Goal: Task Accomplishment & Management: Use online tool/utility

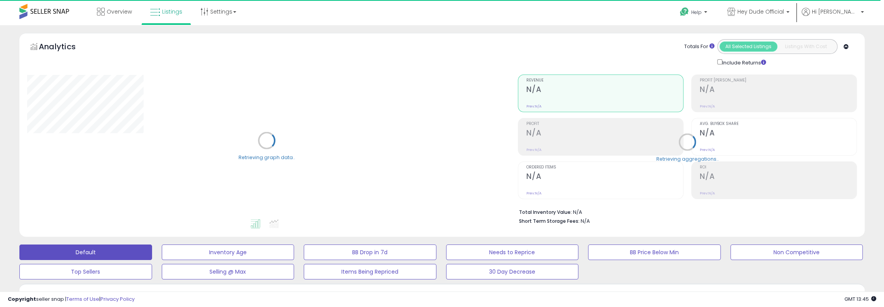
scroll to position [155, 0]
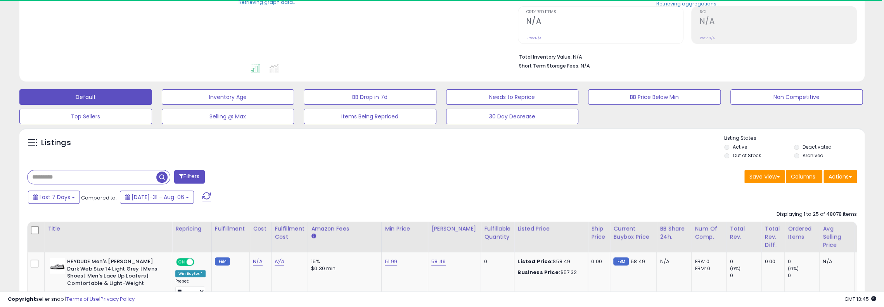
click at [96, 183] on input "text" at bounding box center [92, 177] width 129 height 14
paste input "**********"
click at [239, 177] on span "button" at bounding box center [243, 176] width 11 height 11
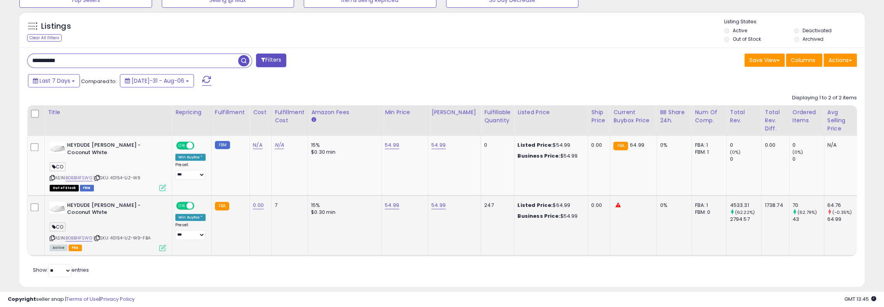
scroll to position [159, 490]
click at [140, 175] on span "| SKU: 40154-1JZ-W9" at bounding box center [116, 178] width 47 height 6
drag, startPoint x: 134, startPoint y: 173, endPoint x: 114, endPoint y: 168, distance: 20.9
click at [114, 168] on div "ASIN: B0BB14FSWG | SKU: 40154-1JZ-W9 Out of Stock FBM" at bounding box center [108, 166] width 116 height 48
copy span "40154-1JZ"
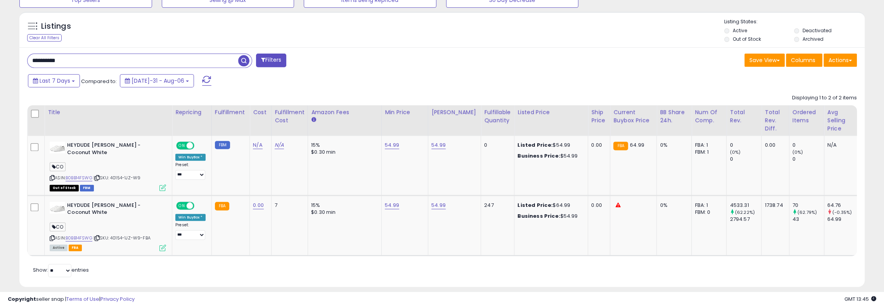
drag, startPoint x: 79, startPoint y: 57, endPoint x: 12, endPoint y: 42, distance: 68.7
click at [15, 43] on div "Listings Clear All Filters" at bounding box center [442, 152] width 857 height 289
paste input "text"
type input "*********"
click at [241, 60] on span "button" at bounding box center [243, 60] width 11 height 11
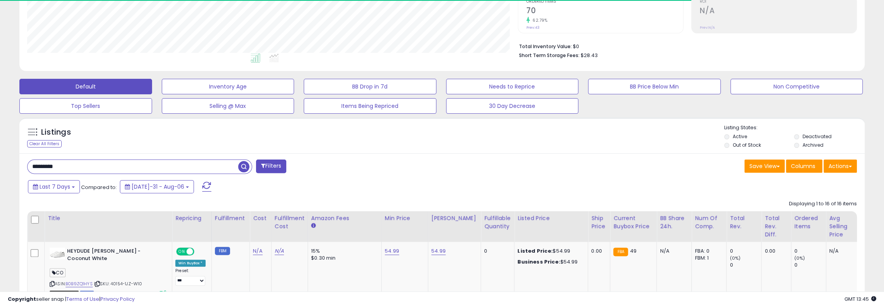
scroll to position [387684, 387352]
drag, startPoint x: 348, startPoint y: 176, endPoint x: 127, endPoint y: 134, distance: 224.3
click at [127, 134] on div "Listings" at bounding box center [86, 134] width 129 height 12
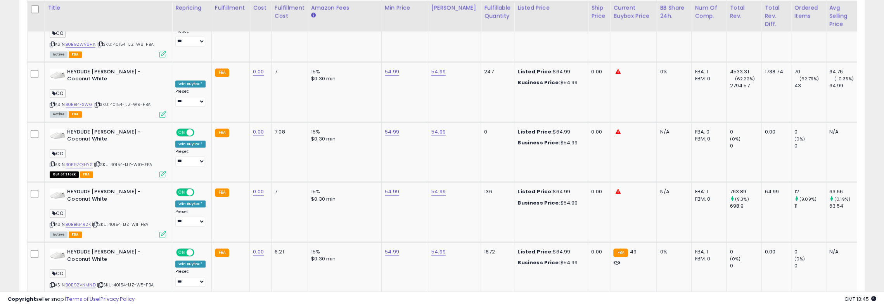
scroll to position [1086, 0]
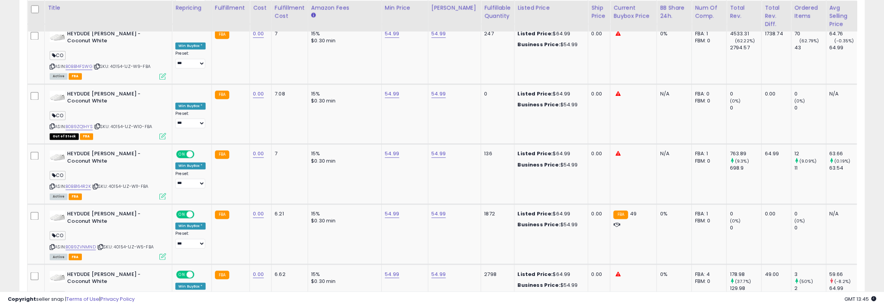
drag, startPoint x: 408, startPoint y: 188, endPoint x: 292, endPoint y: 287, distance: 151.9
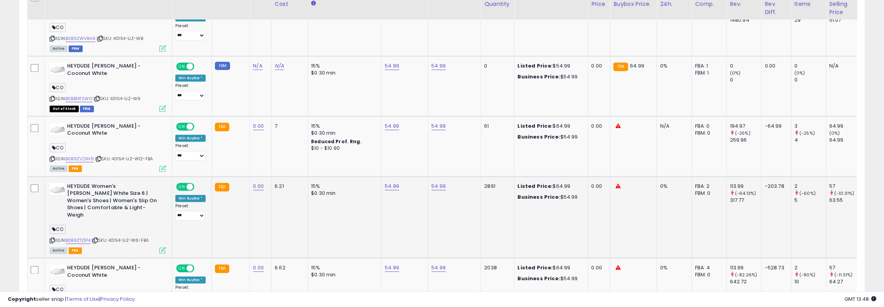
scroll to position [780, 0]
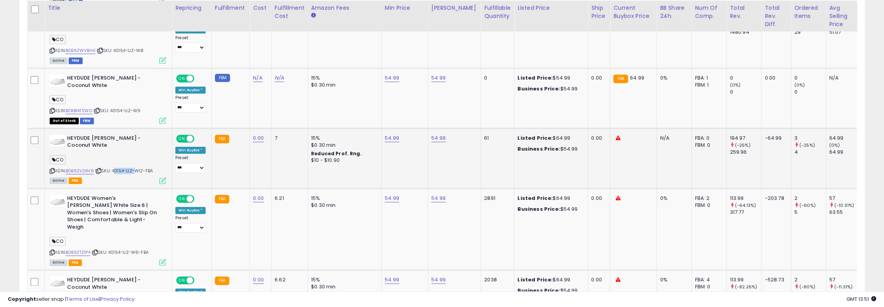
drag, startPoint x: 114, startPoint y: 124, endPoint x: 134, endPoint y: 124, distance: 19.8
click at [134, 168] on span "| SKU: 40154-1JZ-W12-FBA" at bounding box center [124, 171] width 58 height 6
copy span "40154-1JZ"
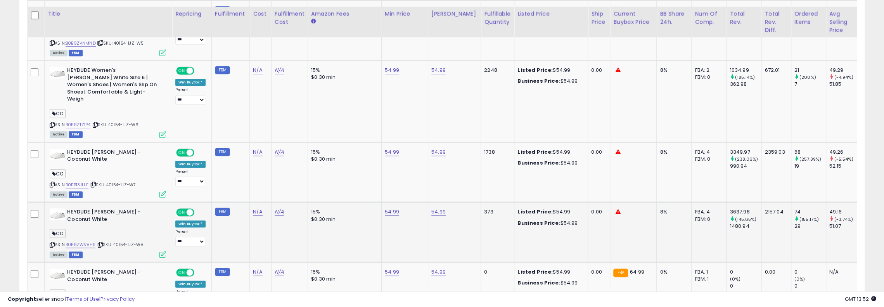
scroll to position [664, 0]
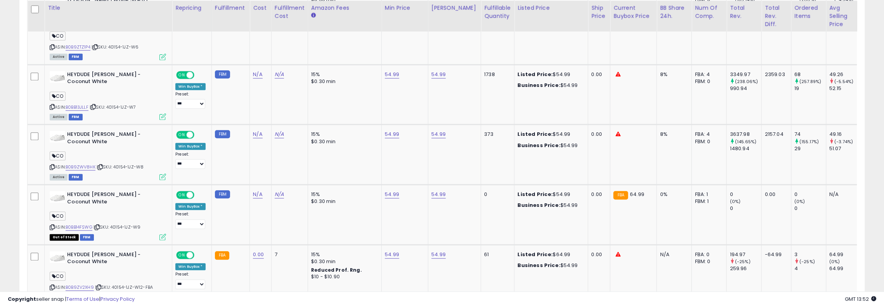
click at [15, 130] on div "Listings Clear All Filters" at bounding box center [442, 201] width 857 height 1172
drag, startPoint x: 15, startPoint y: 130, endPoint x: 12, endPoint y: 119, distance: 11.2
click at [12, 119] on div "**********" at bounding box center [442, 78] width 876 height 1418
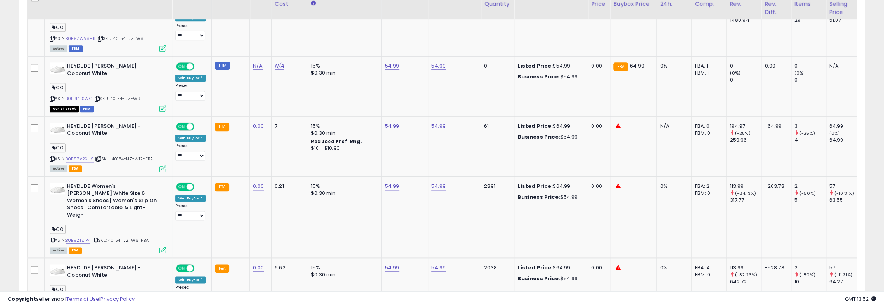
scroll to position [780, 0]
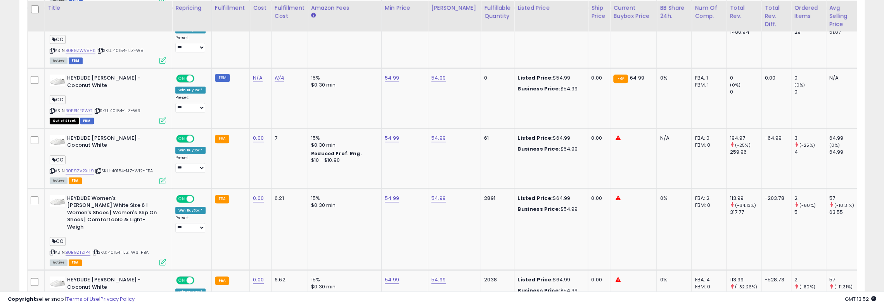
drag, startPoint x: 12, startPoint y: 119, endPoint x: 7, endPoint y: 119, distance: 4.7
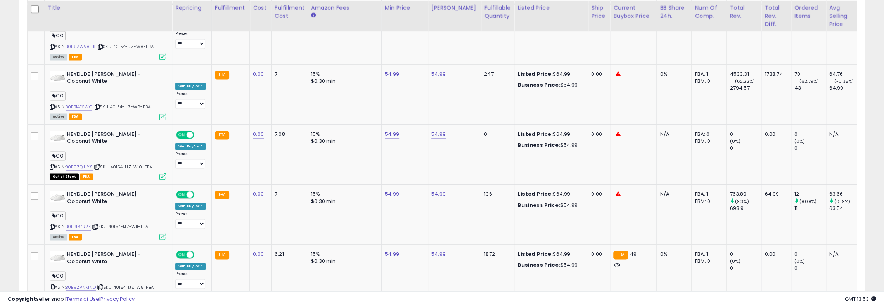
scroll to position [346, 0]
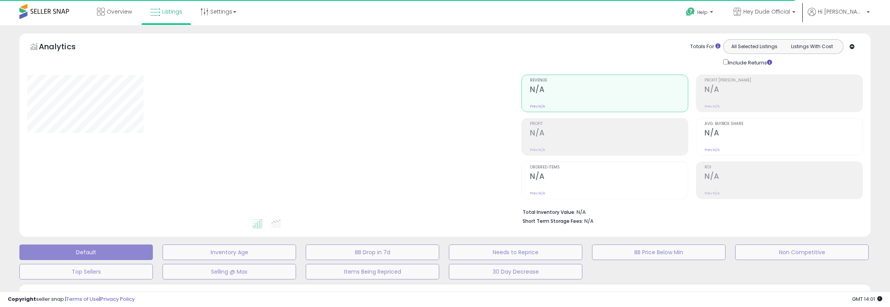
type input "*********"
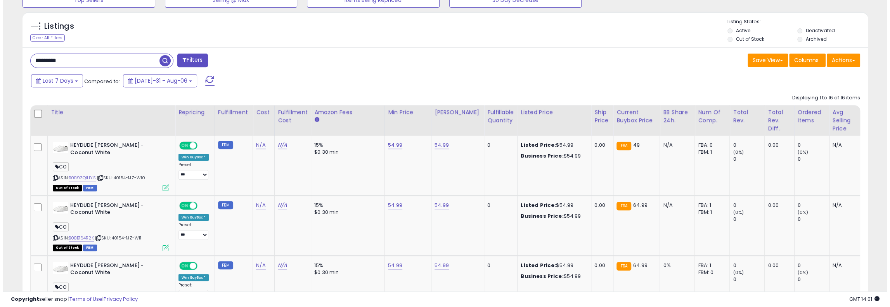
scroll to position [159, 490]
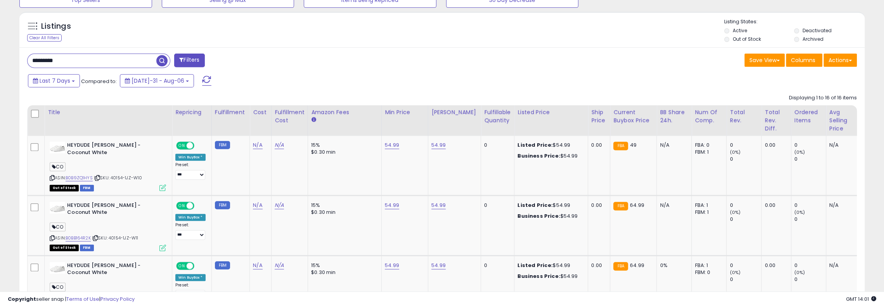
click at [785, 62] on div "Save View Save As New View Update Current View Columns Actions Import Export Al…" at bounding box center [800, 61] width 112 height 15
click at [813, 62] on span "Columns" at bounding box center [803, 60] width 24 height 8
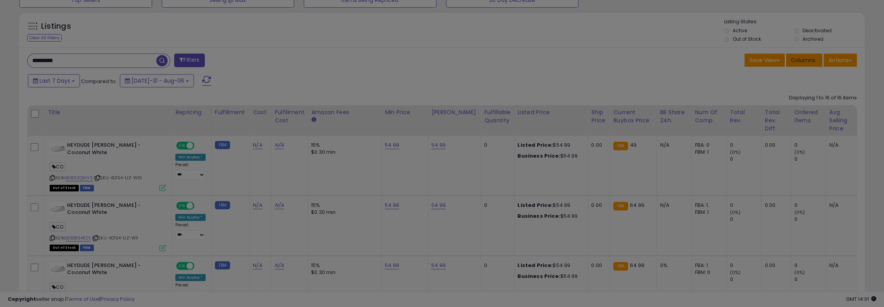
scroll to position [159, 494]
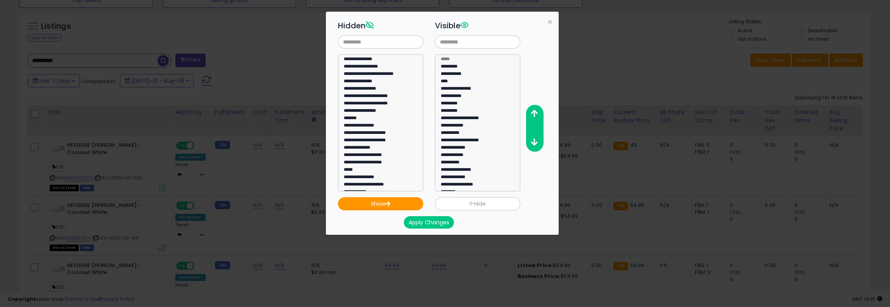
click at [696, 60] on div "**********" at bounding box center [445, 153] width 890 height 307
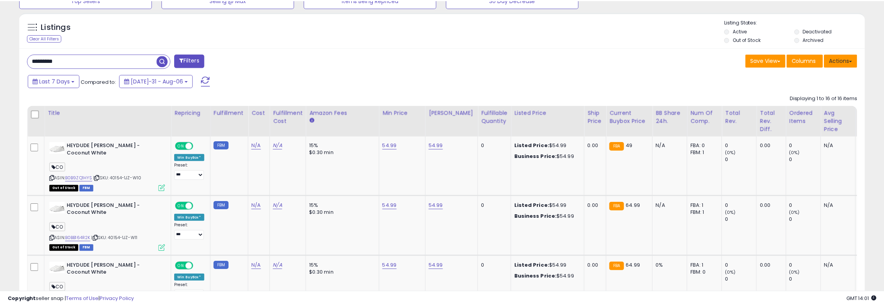
scroll to position [387684, 387352]
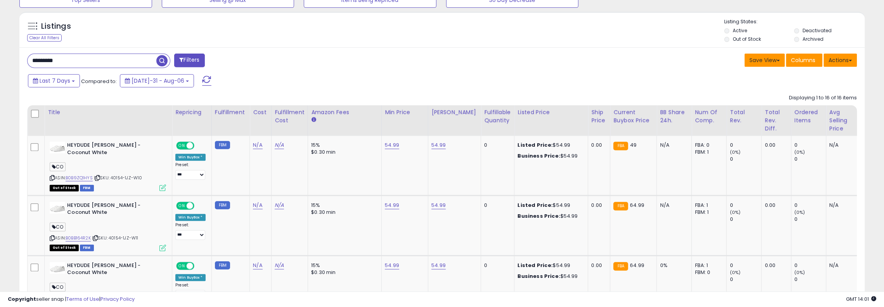
drag, startPoint x: 778, startPoint y: 61, endPoint x: 832, endPoint y: 56, distance: 53.7
click at [831, 56] on div "Save View Save As New View Update Current View Columns Actions Import Export Al…" at bounding box center [800, 61] width 112 height 15
click at [836, 59] on button "Actions" at bounding box center [839, 60] width 33 height 13
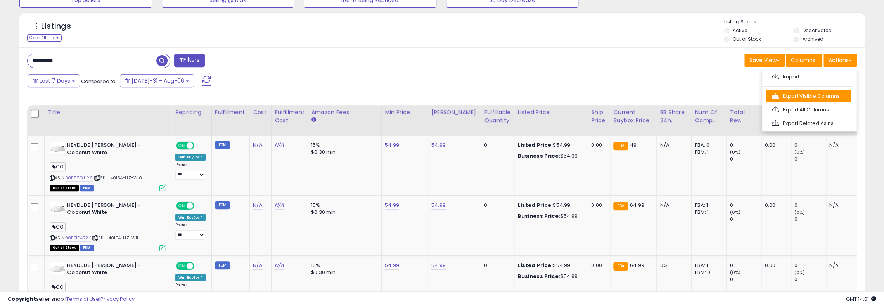
click at [818, 96] on link "Export Visible Columns" at bounding box center [808, 96] width 85 height 12
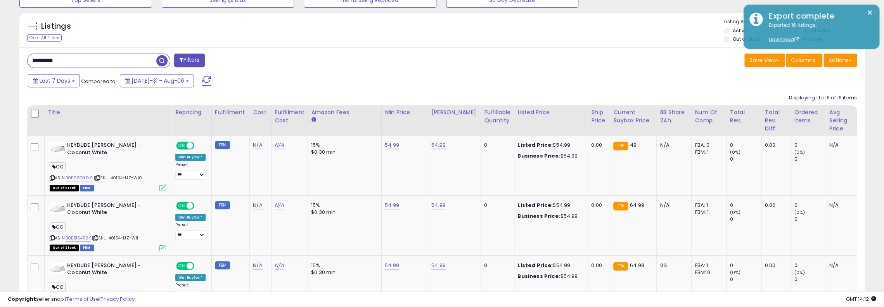
drag, startPoint x: 102, startPoint y: 60, endPoint x: -191, endPoint y: 57, distance: 293.2
click at [470, 88] on div "Last 7 Days Compared to: [DATE]-31 - Aug-06" at bounding box center [337, 81] width 622 height 17
click at [241, 62] on span "button" at bounding box center [243, 60] width 11 height 11
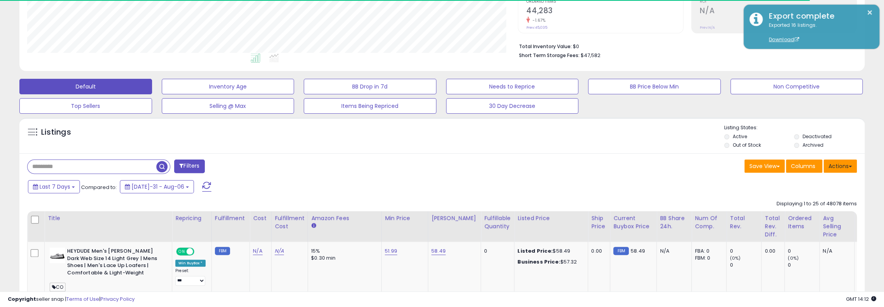
click at [851, 162] on button "Actions" at bounding box center [839, 165] width 33 height 13
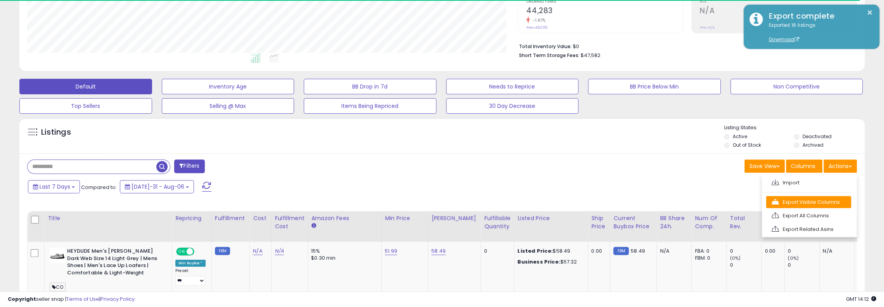
click at [821, 204] on link "Export Visible Columns" at bounding box center [808, 202] width 85 height 12
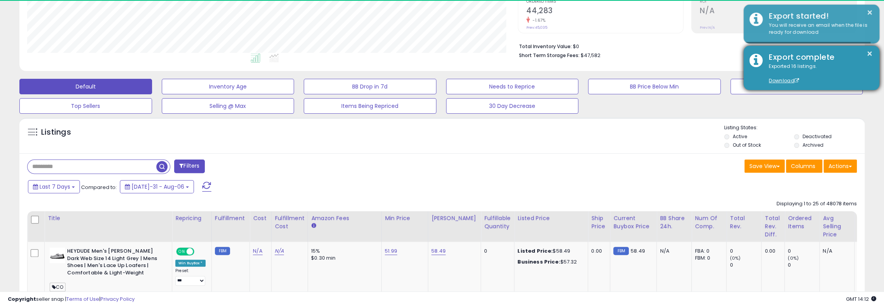
scroll to position [159, 490]
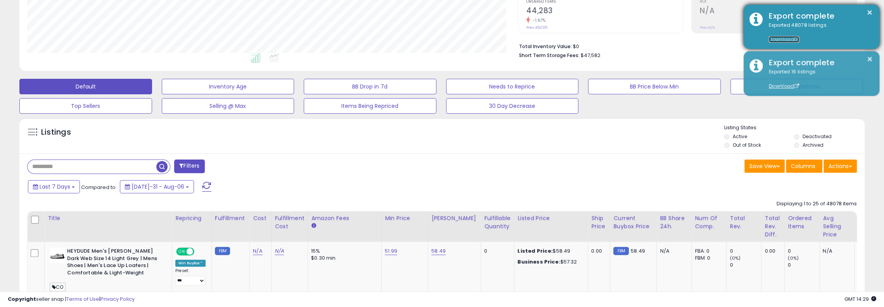
click at [779, 40] on link "Download" at bounding box center [784, 39] width 30 height 7
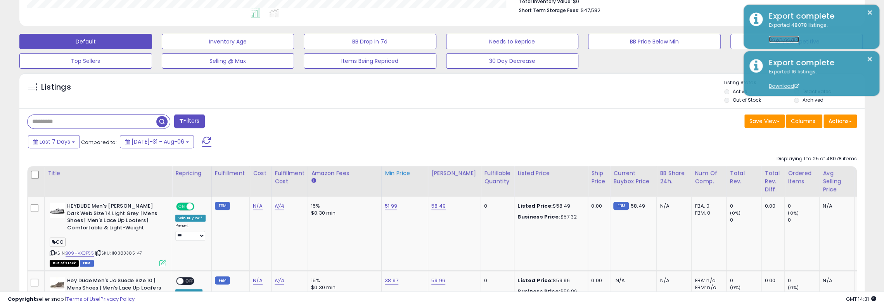
scroll to position [243, 0]
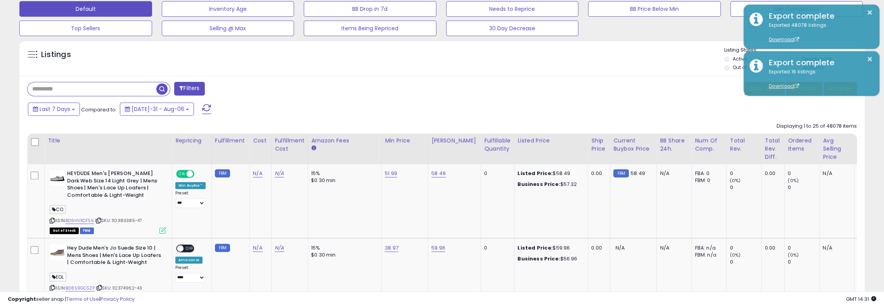
click at [101, 88] on input "text" at bounding box center [92, 89] width 129 height 14
paste input "**********"
click at [254, 88] on div "**********" at bounding box center [231, 90] width 421 height 16
click at [248, 89] on span "button" at bounding box center [243, 88] width 11 height 11
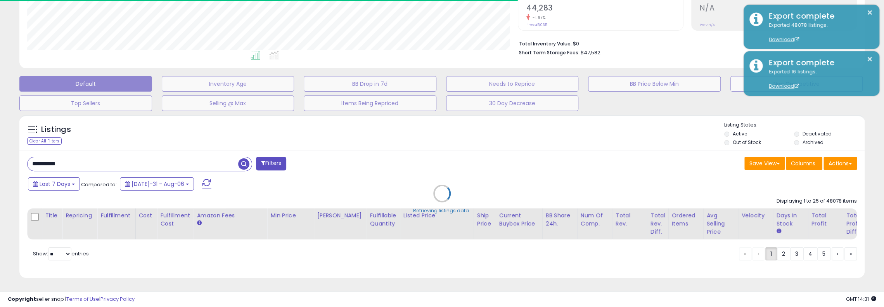
scroll to position [387684, 387352]
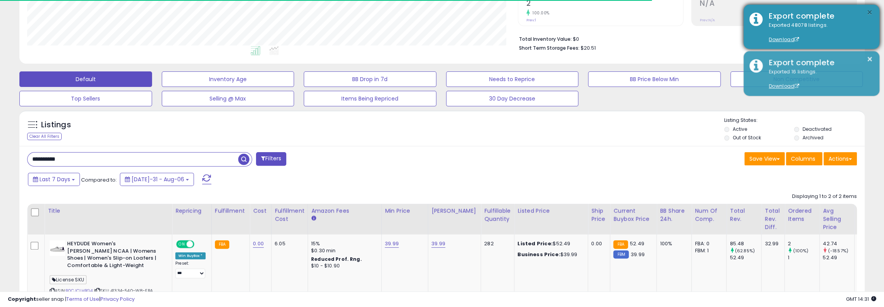
click at [872, 10] on button "×" at bounding box center [869, 13] width 6 height 10
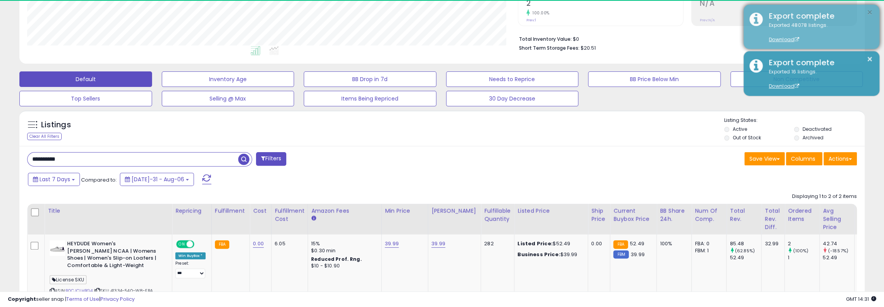
scroll to position [159, 490]
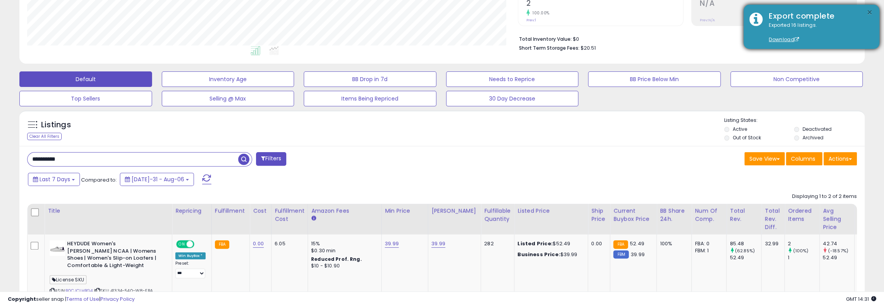
click at [871, 10] on button "×" at bounding box center [869, 13] width 6 height 10
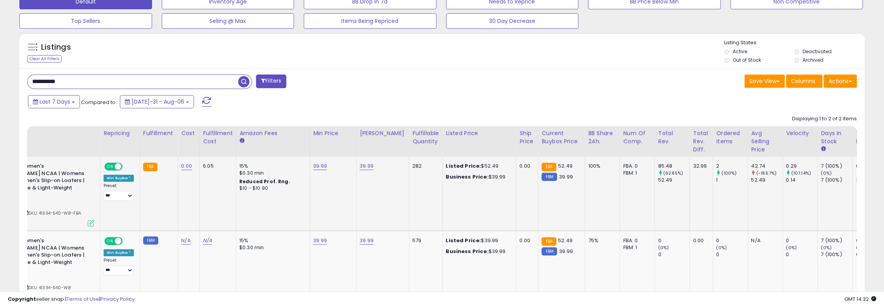
scroll to position [0, 0]
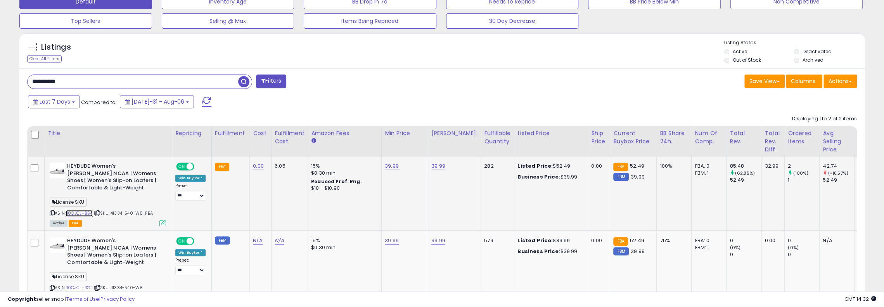
click at [80, 213] on link "B0CJCLHBG4" at bounding box center [79, 213] width 27 height 7
drag, startPoint x: 92, startPoint y: 81, endPoint x: -138, endPoint y: 46, distance: 233.0
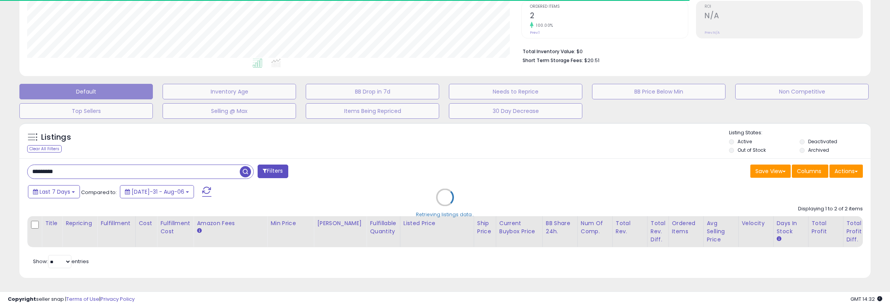
type input "********"
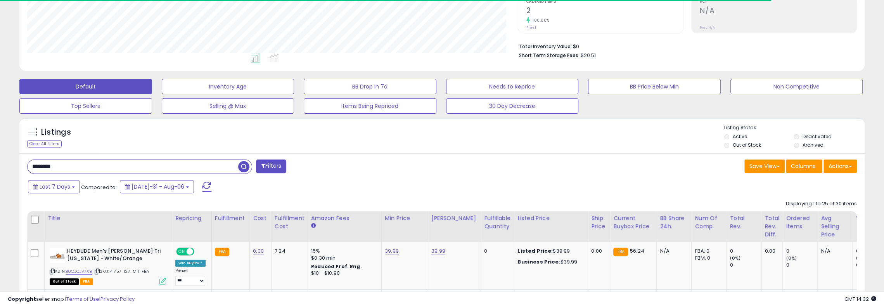
click at [244, 168] on span "button" at bounding box center [243, 166] width 11 height 11
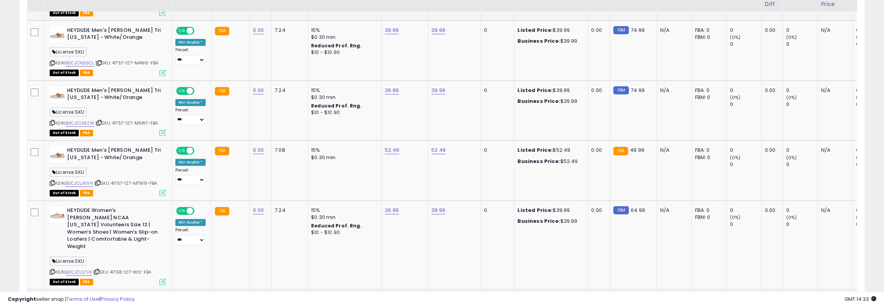
scroll to position [677, 0]
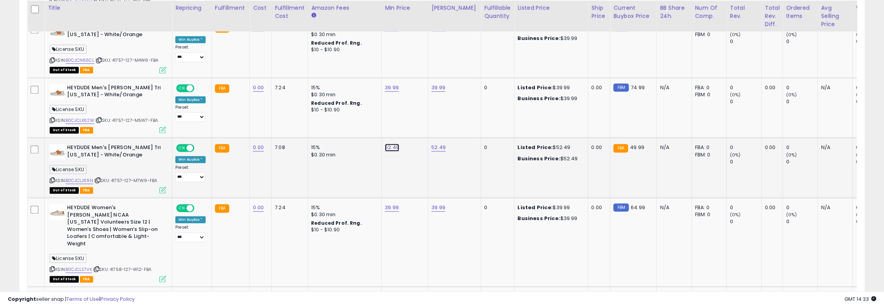
drag, startPoint x: 380, startPoint y: 128, endPoint x: 173, endPoint y: 59, distance: 218.2
type input "*****"
click at [481, 144] on td "0" at bounding box center [497, 168] width 33 height 60
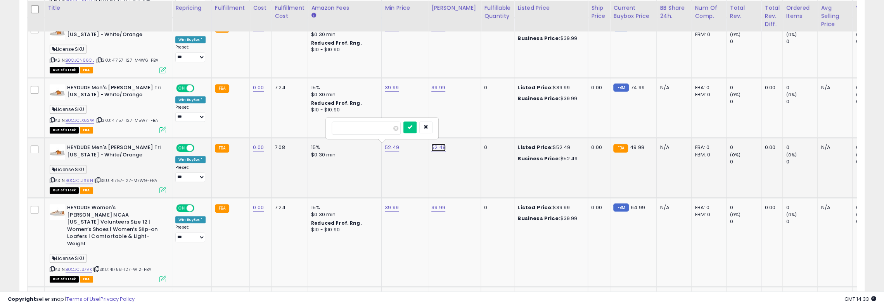
click at [391, 145] on link "52.49" at bounding box center [392, 148] width 14 height 8
drag, startPoint x: 376, startPoint y: 145, endPoint x: 380, endPoint y: 144, distance: 4.3
click at [377, 145] on td "15% $0.30 min" at bounding box center [345, 168] width 74 height 60
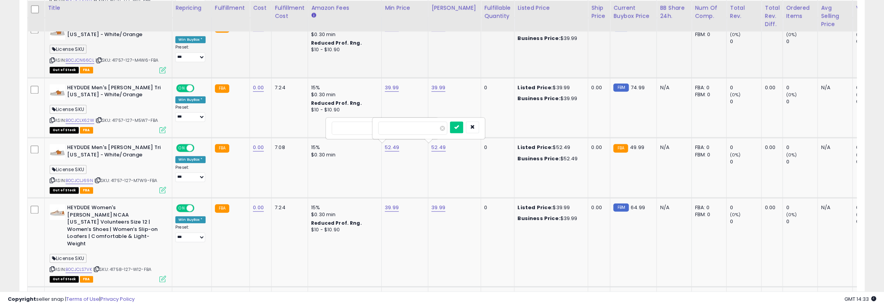
drag, startPoint x: 320, startPoint y: 117, endPoint x: 264, endPoint y: 68, distance: 74.2
type input "****"
click button "submit" at bounding box center [409, 127] width 13 height 12
click at [441, 149] on td "52.49" at bounding box center [454, 168] width 53 height 60
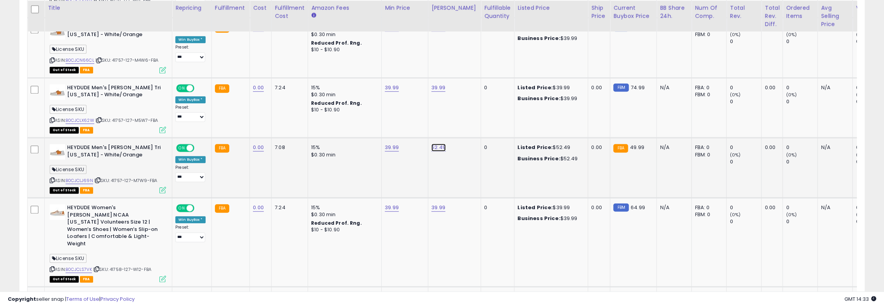
drag, startPoint x: 425, startPoint y: 128, endPoint x: 190, endPoint y: 47, distance: 249.1
type input "*****"
click button "submit" at bounding box center [456, 127] width 13 height 12
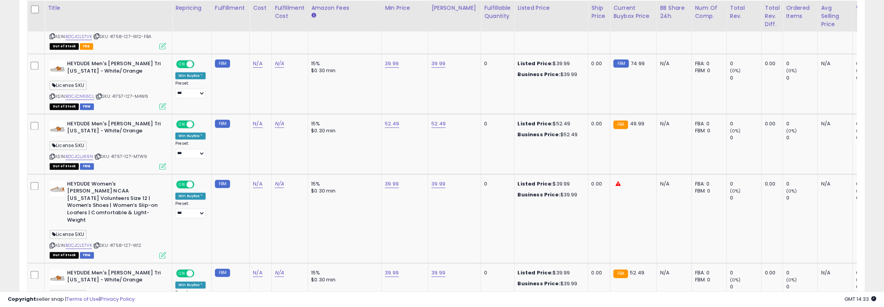
scroll to position [832, 0]
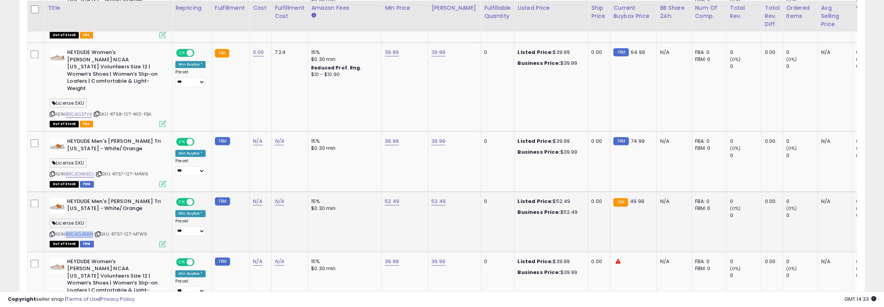
drag, startPoint x: 67, startPoint y: 226, endPoint x: 93, endPoint y: 223, distance: 26.2
click at [93, 223] on div "ASIN: B0CJCLJ69N | SKU: 41757-127-M7W9 Out of Stock FBM" at bounding box center [108, 222] width 116 height 48
copy link "B0CJCLJ69N"
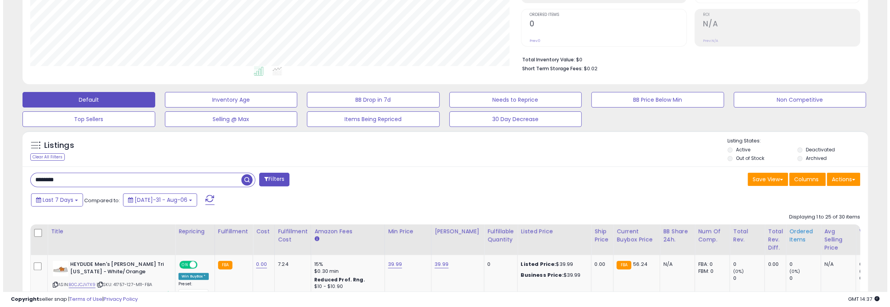
scroll to position [155, 0]
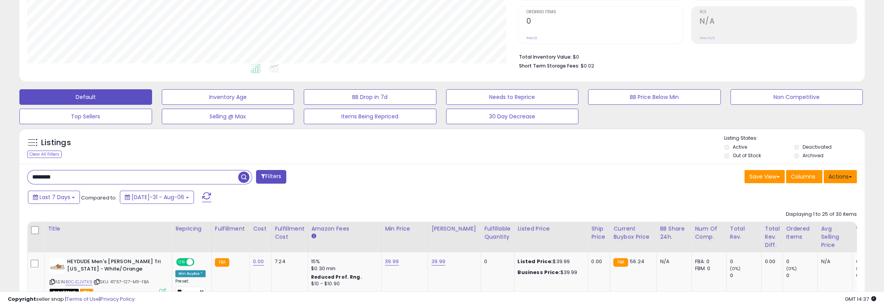
click at [853, 174] on button "Actions" at bounding box center [839, 176] width 33 height 13
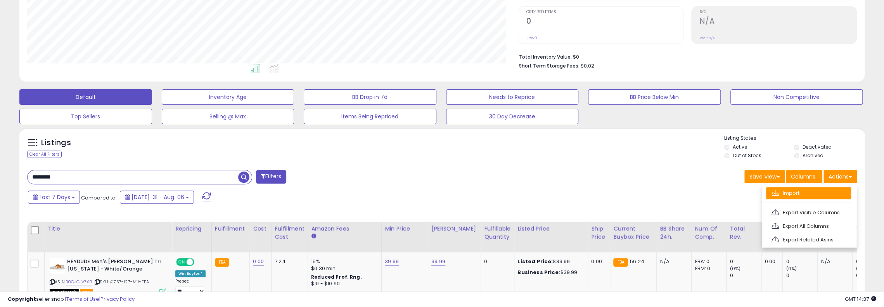
click at [821, 191] on link "Import" at bounding box center [808, 193] width 85 height 12
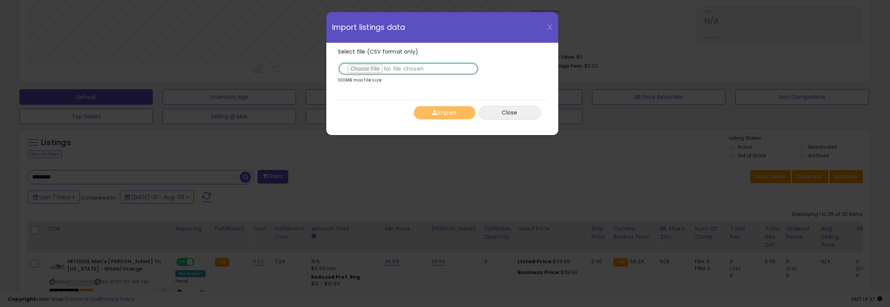
click at [366, 63] on input "Select file (CSV format only)" at bounding box center [408, 68] width 141 height 13
type input "**********"
click at [424, 113] on button "Import" at bounding box center [444, 113] width 62 height 14
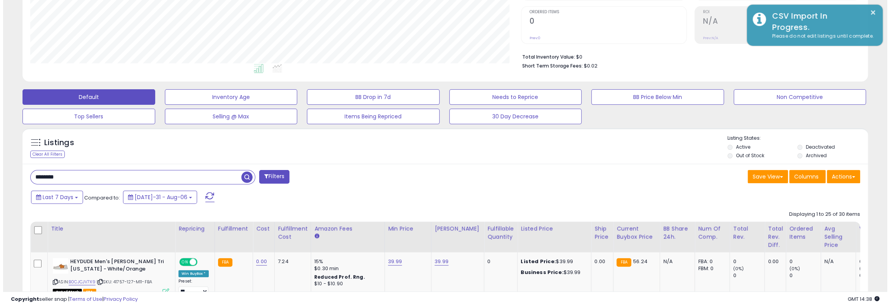
scroll to position [387684, 387352]
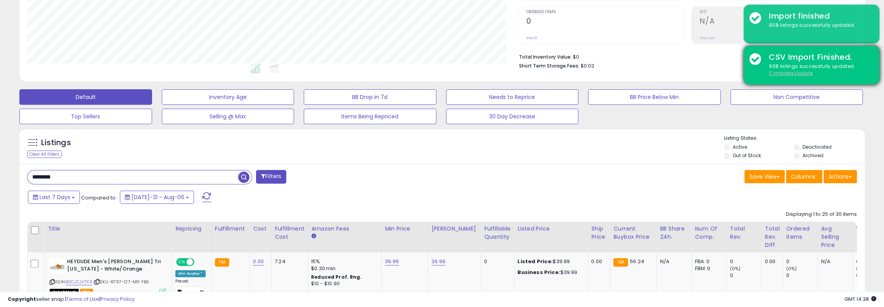
click at [805, 72] on u "Complete Update" at bounding box center [791, 73] width 44 height 7
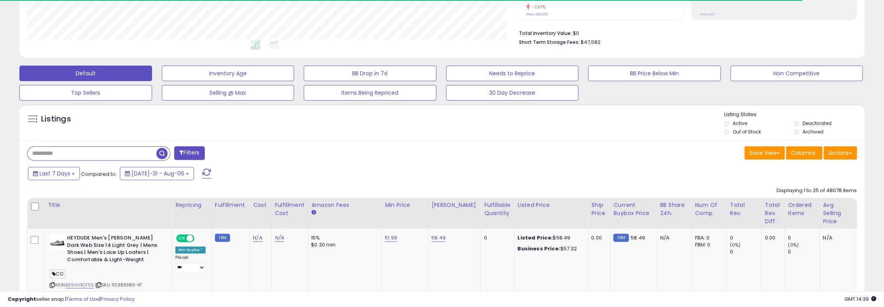
scroll to position [155, 0]
